Goal: Task Accomplishment & Management: Complete application form

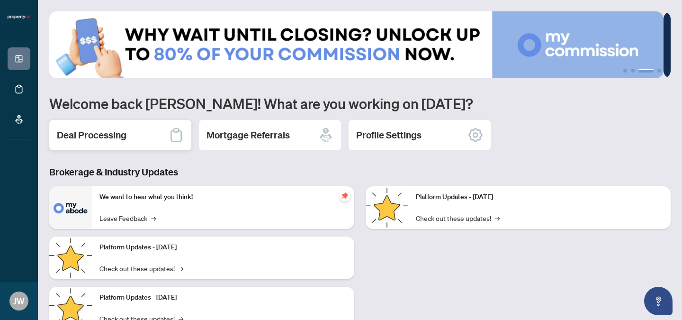
click at [130, 140] on div "Deal Processing" at bounding box center [120, 135] width 142 height 30
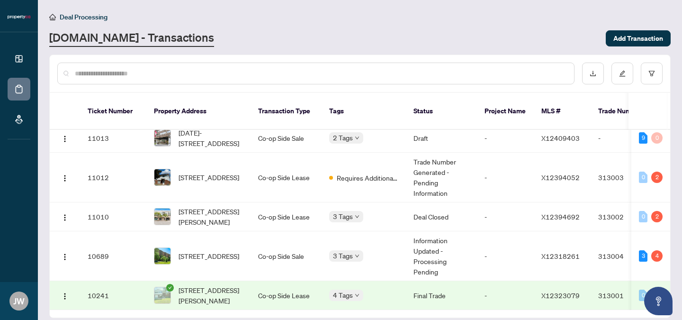
scroll to position [67, 0]
click at [283, 241] on td "Co-op Side Sale" at bounding box center [285, 256] width 71 height 50
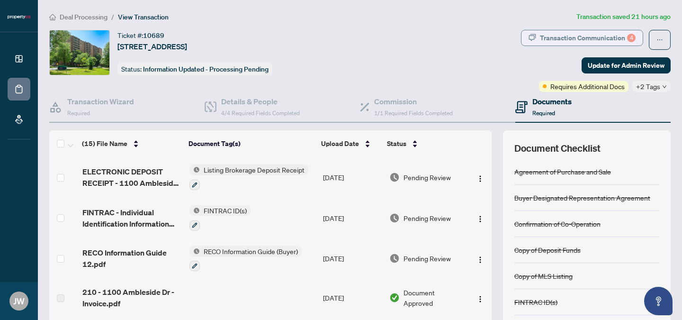
click at [552, 37] on div "Transaction Communication 4" at bounding box center [588, 37] width 96 height 15
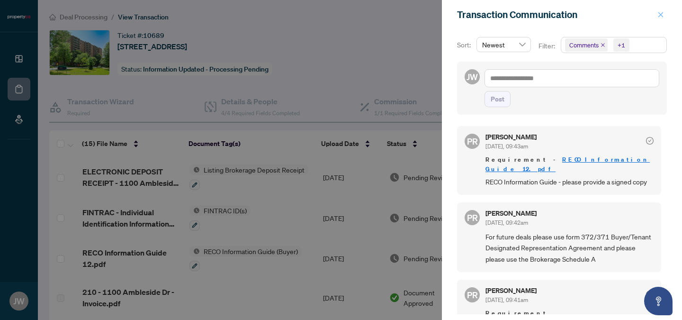
click at [659, 15] on icon "close" at bounding box center [660, 14] width 7 height 7
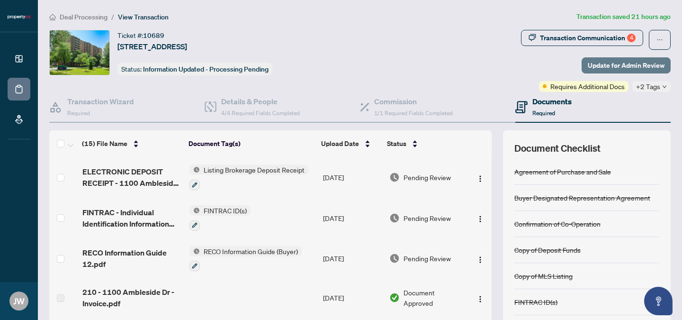
click at [587, 70] on span "Update for Admin Review" at bounding box center [625, 65] width 77 height 15
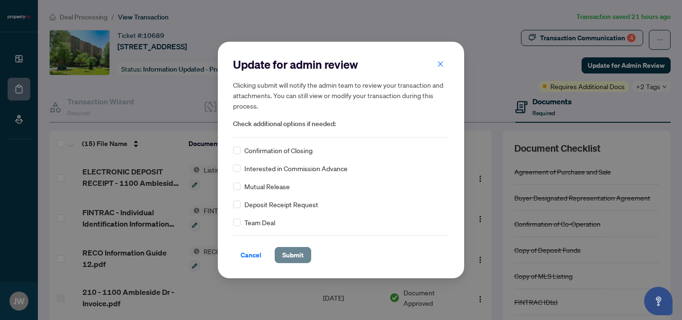
click at [282, 255] on span "Submit" at bounding box center [292, 254] width 21 height 15
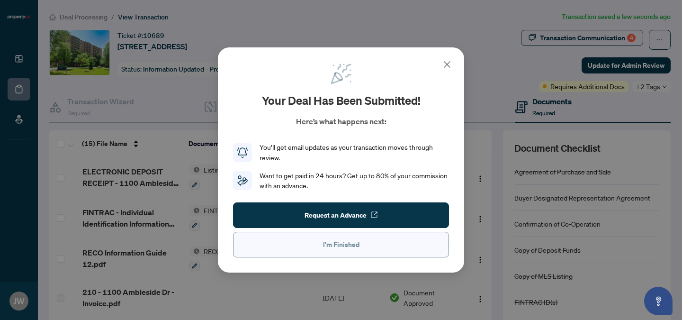
click at [331, 243] on span "I'm Finished" at bounding box center [341, 244] width 36 height 15
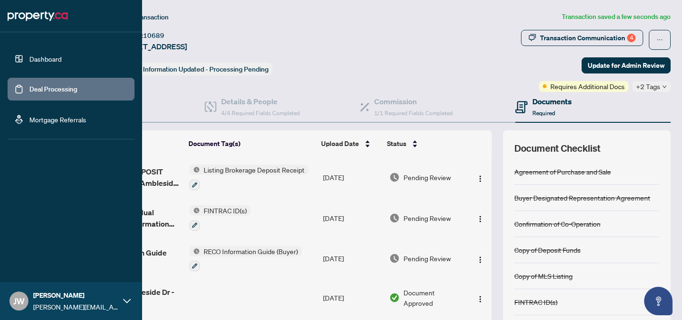
click at [42, 89] on link "Deal Processing" at bounding box center [53, 89] width 48 height 9
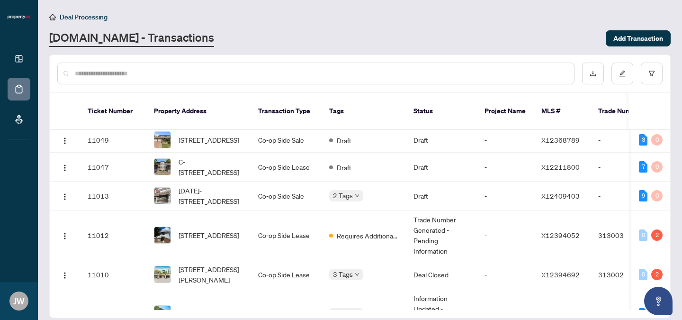
scroll to position [2, 0]
